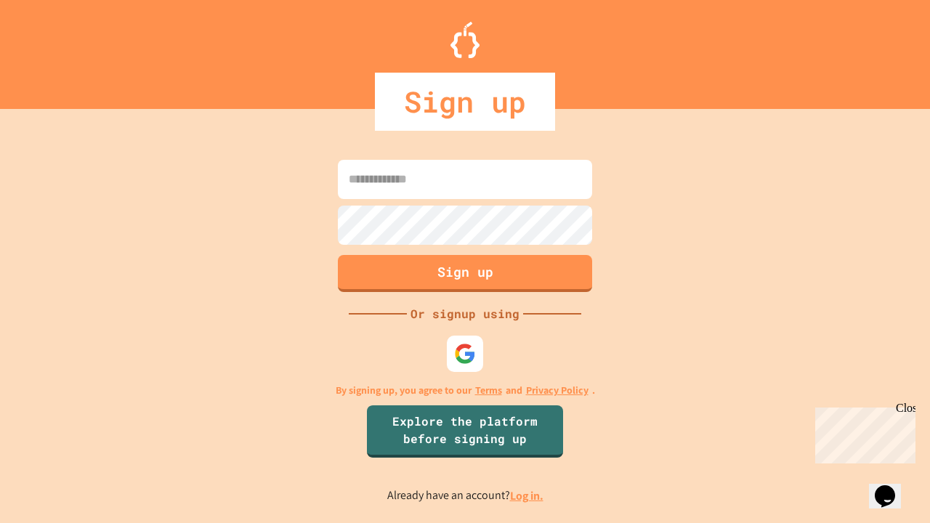
click at [527, 496] on link "Log in." at bounding box center [526, 495] width 33 height 15
